Goal: Communication & Community: Answer question/provide support

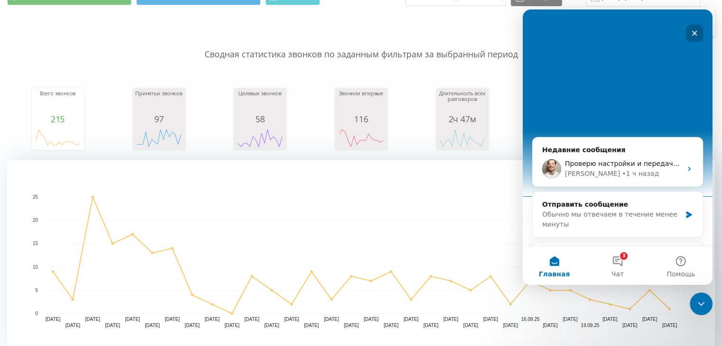
scroll to position [225, 0]
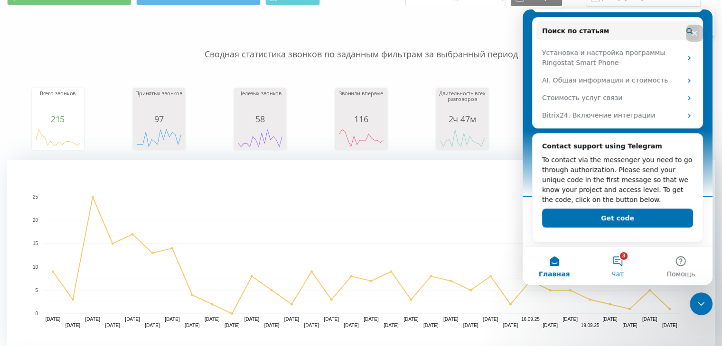
click at [617, 258] on button "3 Чат" at bounding box center [616, 266] width 63 height 38
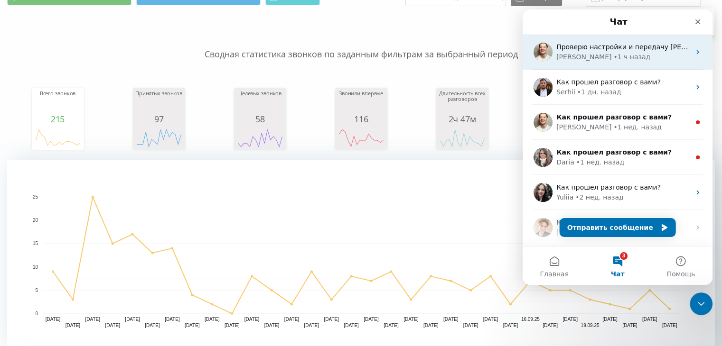
click at [613, 58] on div "• 1 ч назад" at bounding box center [631, 57] width 37 height 10
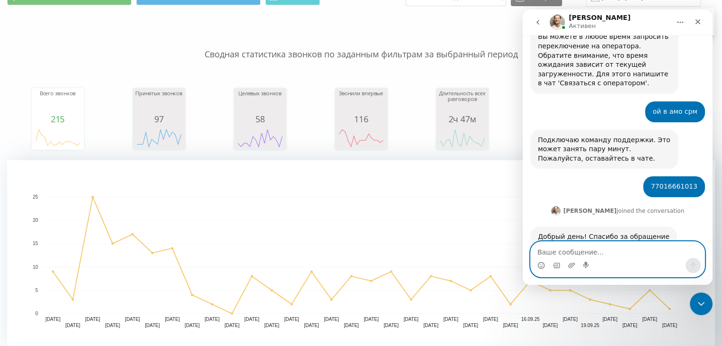
scroll to position [398, 0]
click at [577, 252] on textarea "Ваше сообщение..." at bounding box center [617, 250] width 174 height 16
type textarea "е"
type textarea "проверили?)"
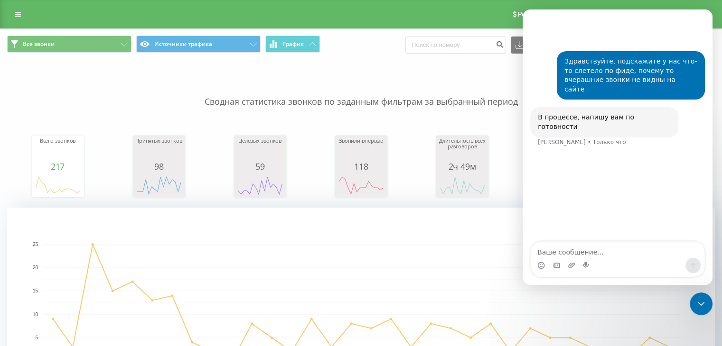
click at [394, 281] on rect "A chart." at bounding box center [361, 302] width 637 height 117
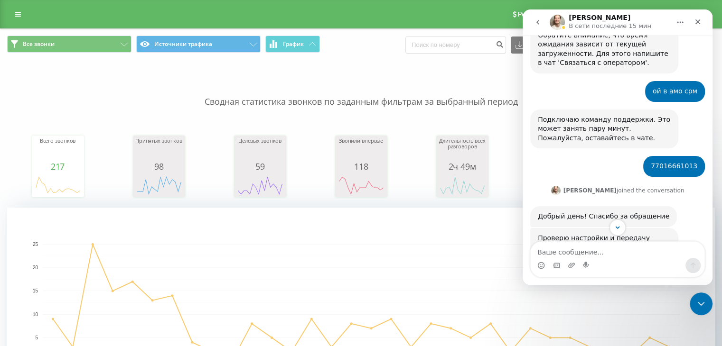
scroll to position [454, 0]
